Goal: Task Accomplishment & Management: Understand process/instructions

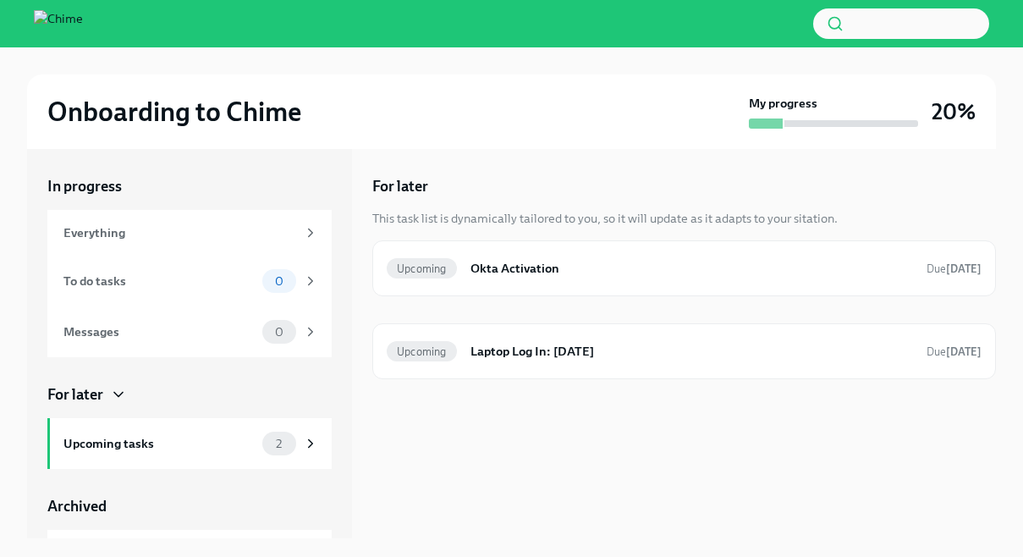
scroll to position [242, 0]
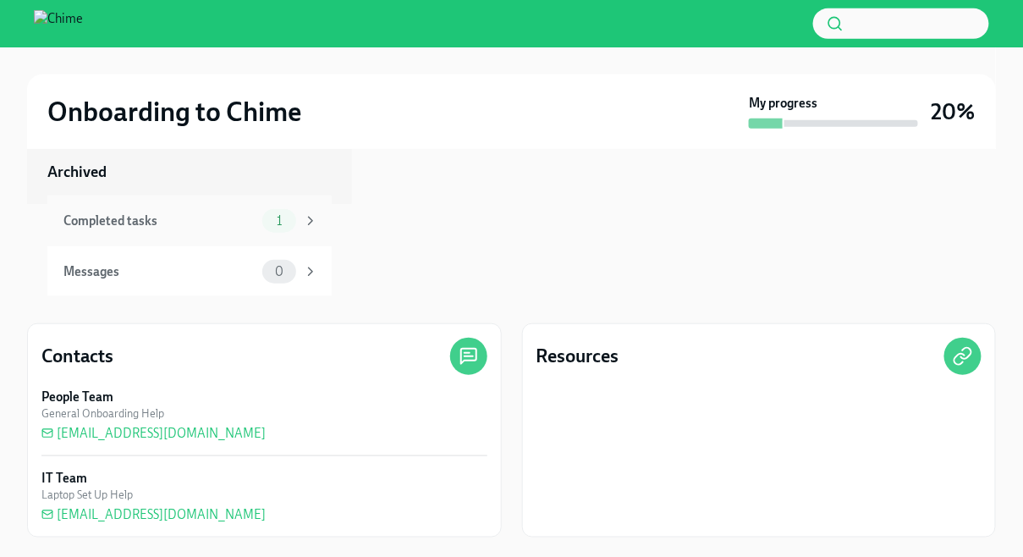
click at [311, 222] on icon at bounding box center [310, 220] width 15 height 15
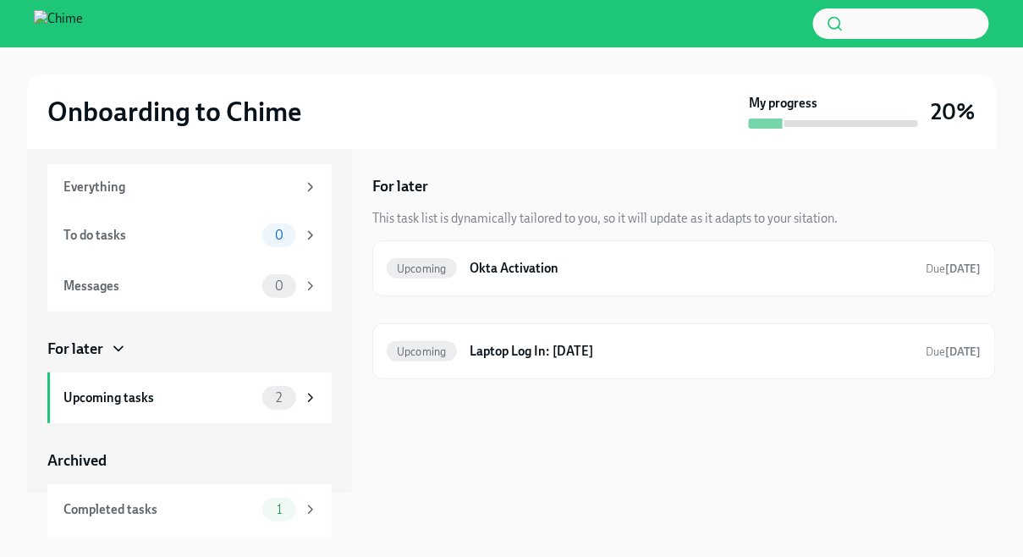
scroll to position [92, 0]
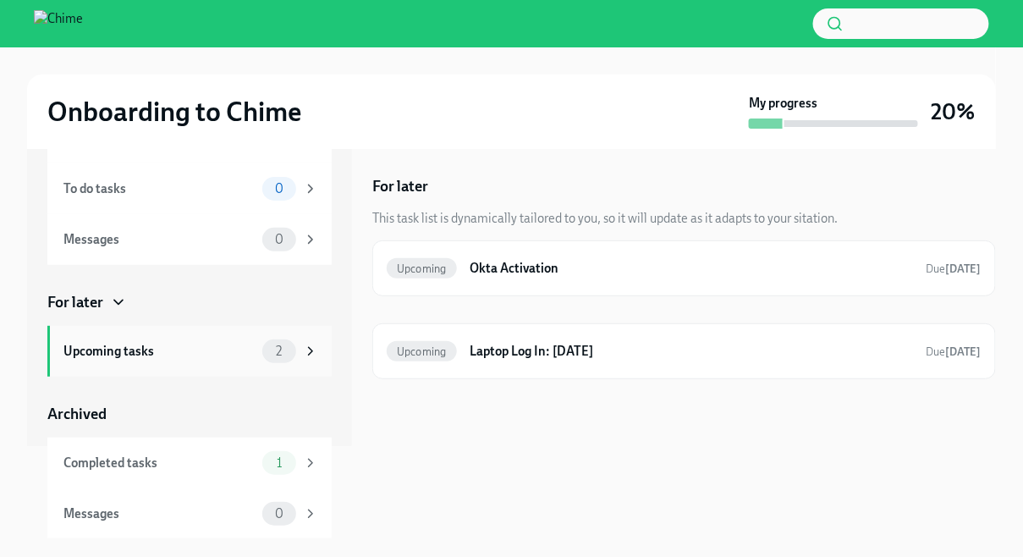
click at [188, 340] on div "Upcoming tasks 2" at bounding box center [190, 351] width 255 height 24
click at [552, 273] on h6 "Okta Activation" at bounding box center [691, 268] width 442 height 19
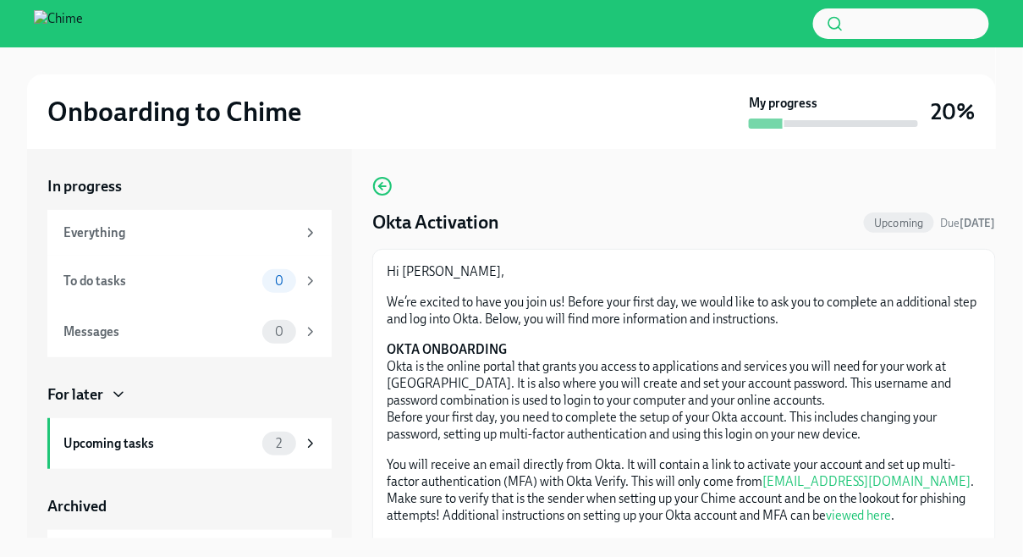
click at [388, 205] on div "Okta Activation Upcoming Due [DATE] Hi [PERSON_NAME], We’re excited to have you…" at bounding box center [683, 507] width 623 height 662
click at [385, 199] on div "Okta Activation Upcoming Due [DATE] Hi [PERSON_NAME], We’re excited to have you…" at bounding box center [683, 507] width 623 height 662
click at [384, 195] on circle "button" at bounding box center [382, 186] width 17 height 17
